Goal: Information Seeking & Learning: Learn about a topic

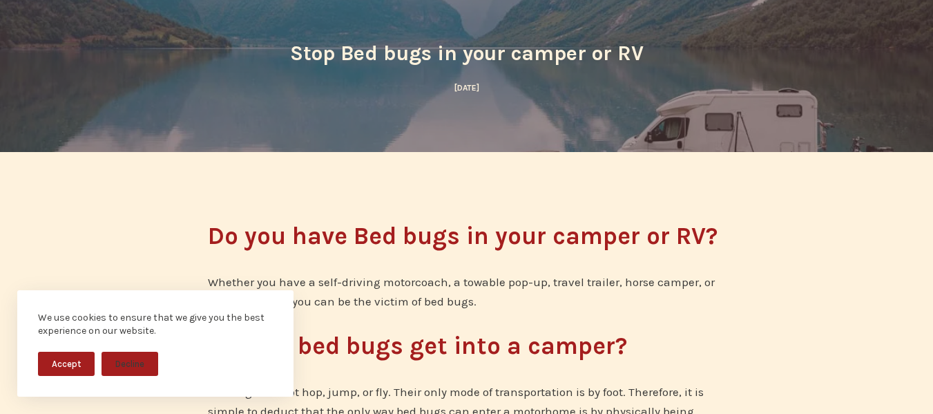
scroll to position [137, 0]
click at [55, 362] on button "Accept" at bounding box center [66, 364] width 57 height 24
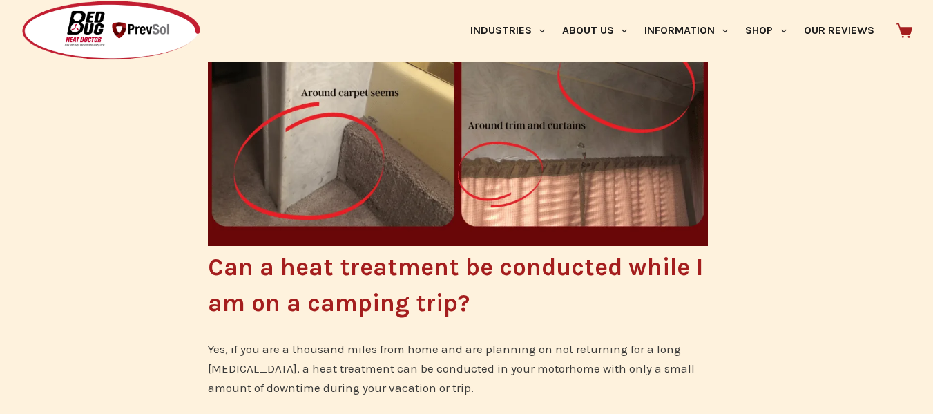
scroll to position [2859, 0]
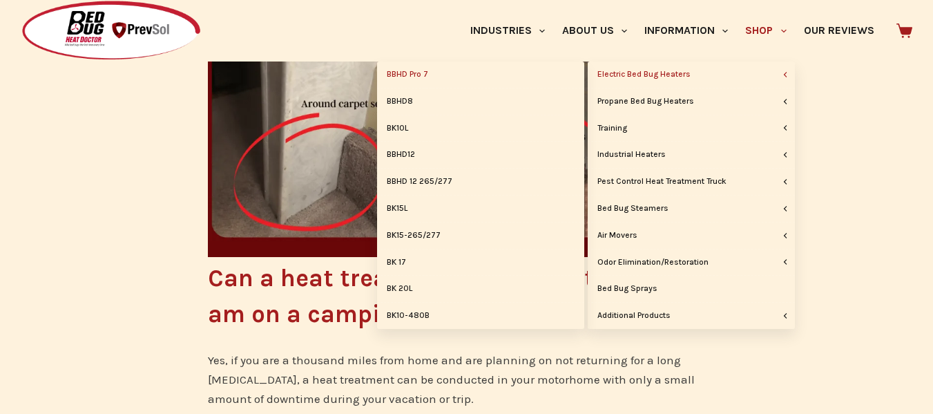
click at [405, 70] on link "BBHD Pro 7" at bounding box center [480, 74] width 207 height 26
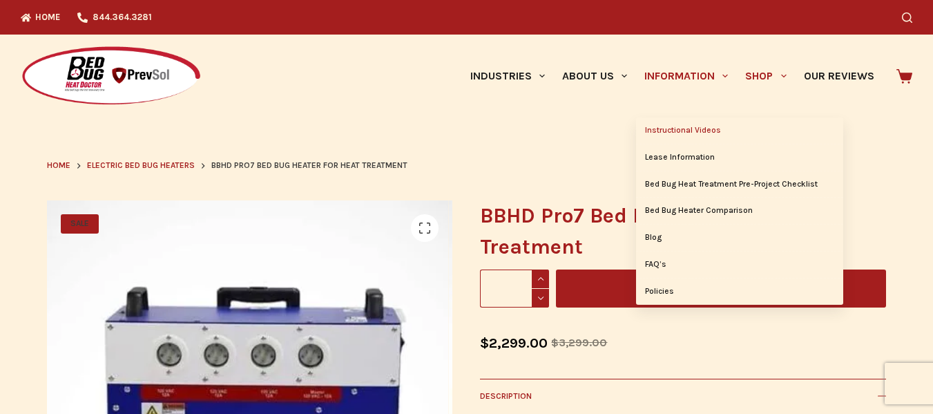
click at [664, 127] on link "Instructional Videos" at bounding box center [739, 130] width 207 height 26
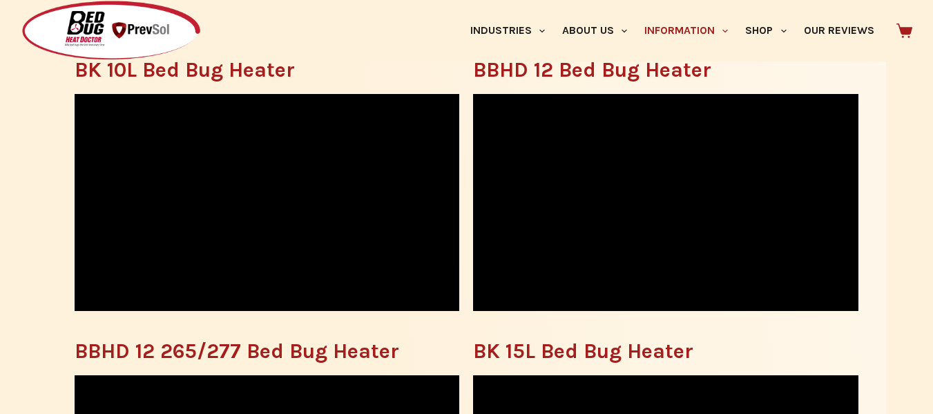
scroll to position [649, 0]
